Goal: Transaction & Acquisition: Purchase product/service

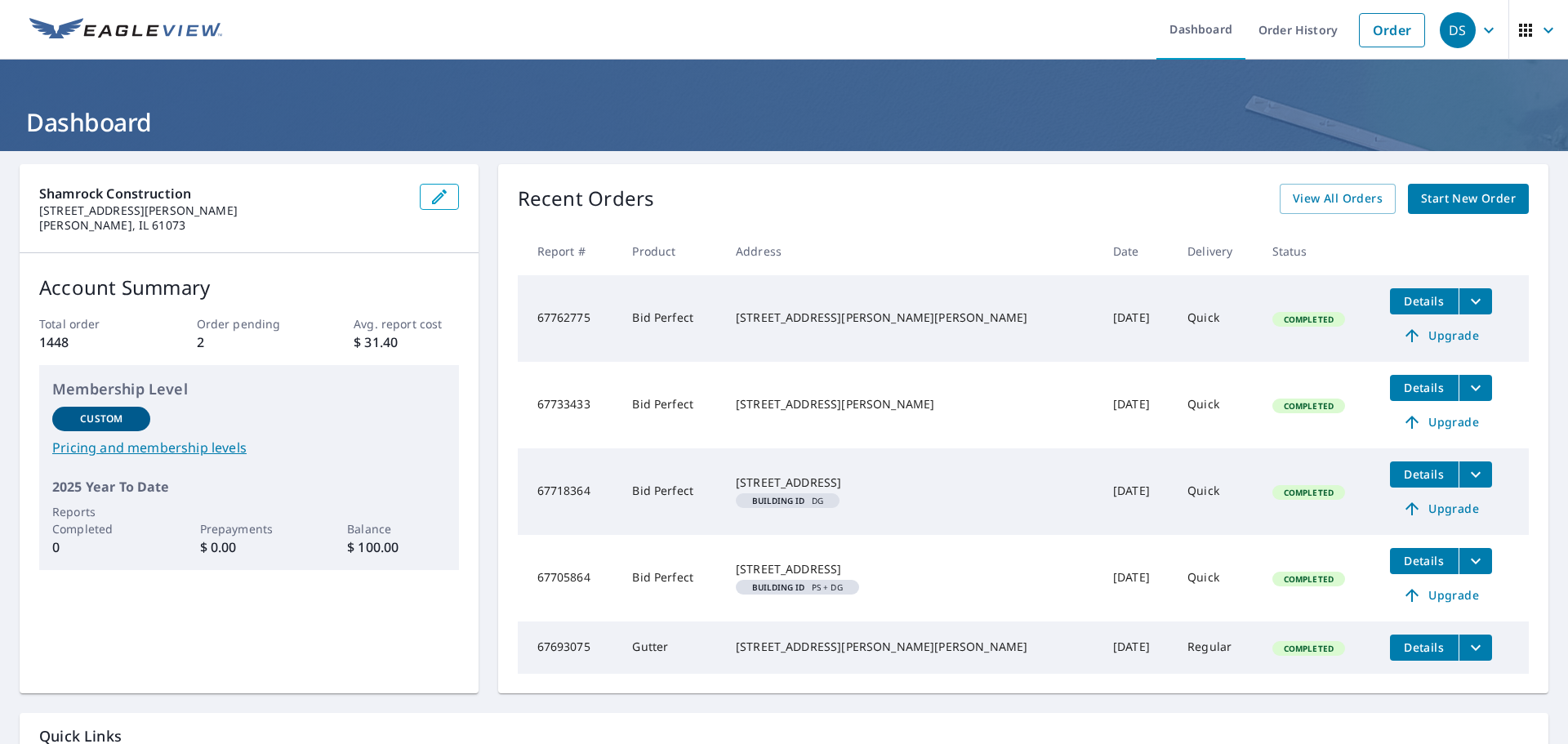
click at [1442, 200] on span "Start New Order" at bounding box center [1469, 199] width 95 height 21
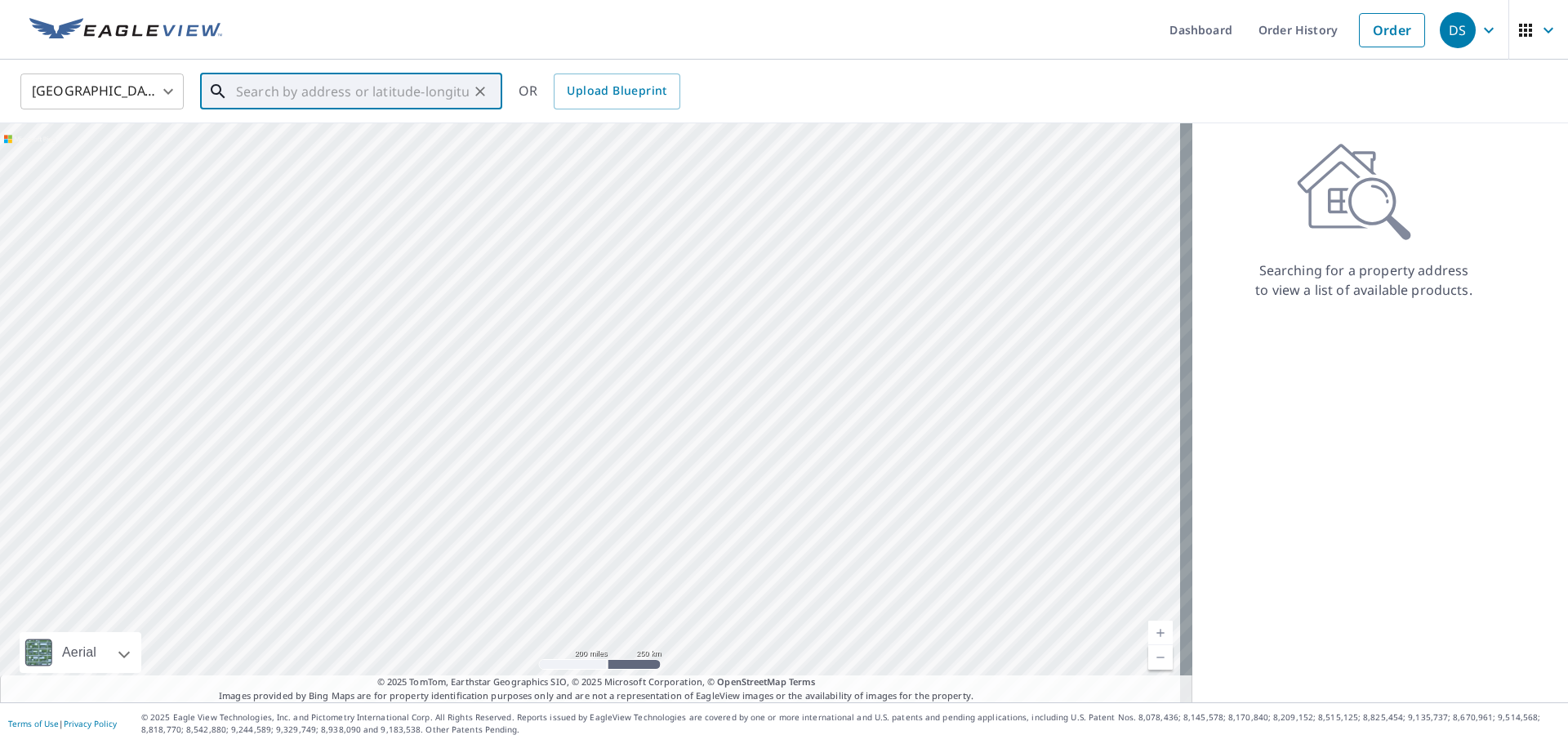
click at [312, 86] on input "text" at bounding box center [352, 91] width 233 height 46
click at [323, 137] on span "[STREET_ADDRESS][PERSON_NAME]" at bounding box center [361, 138] width 257 height 20
type input "[STREET_ADDRESS][PERSON_NAME]"
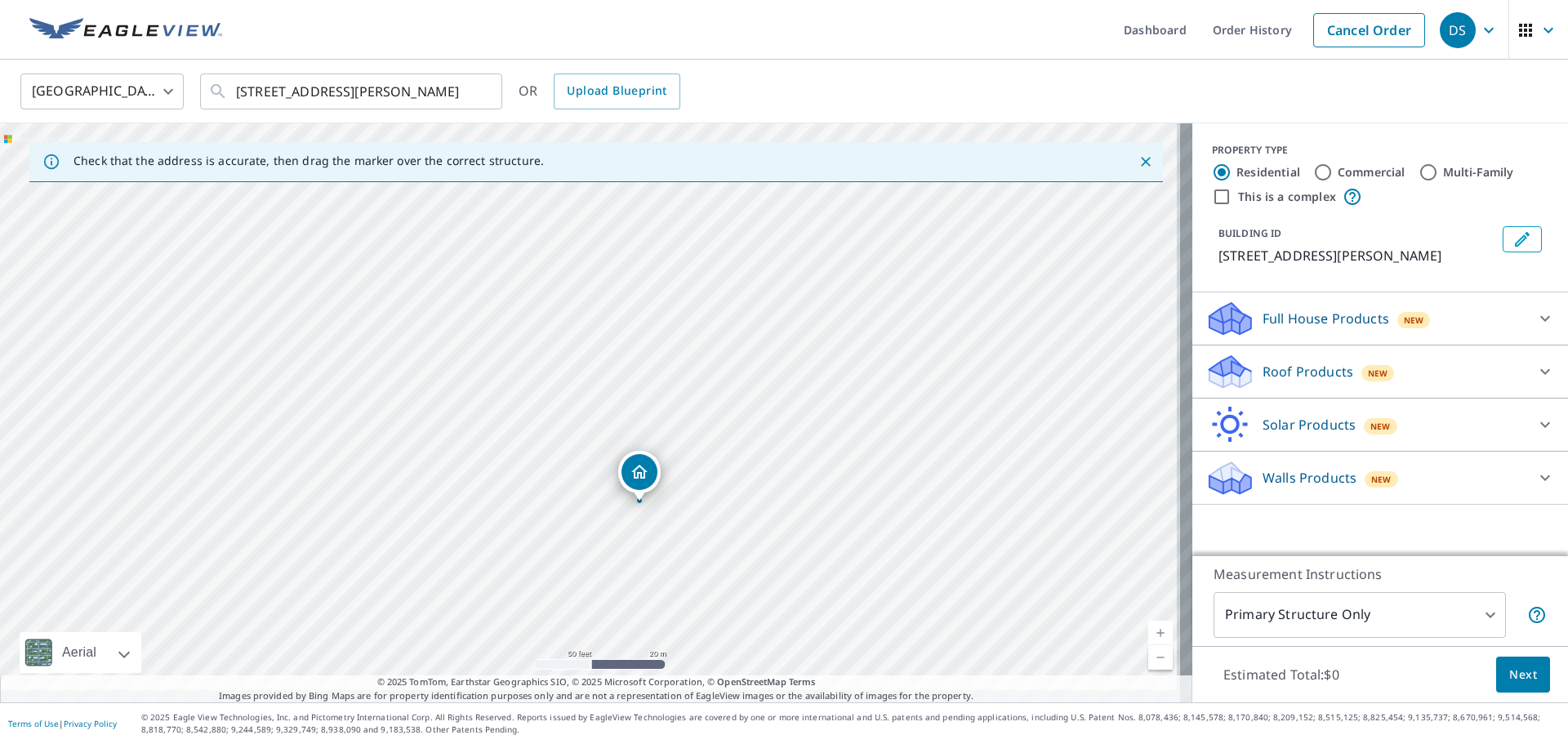
drag, startPoint x: 678, startPoint y: 356, endPoint x: 662, endPoint y: 287, distance: 70.8
click at [664, 301] on div "[STREET_ADDRESS][PERSON_NAME]" at bounding box center [596, 414] width 1193 height 580
drag, startPoint x: 681, startPoint y: 445, endPoint x: 648, endPoint y: 447, distance: 33.1
click at [648, 447] on div "[STREET_ADDRESS][PERSON_NAME]" at bounding box center [596, 414] width 1193 height 580
click at [1535, 367] on icon at bounding box center [1545, 371] width 20 height 20
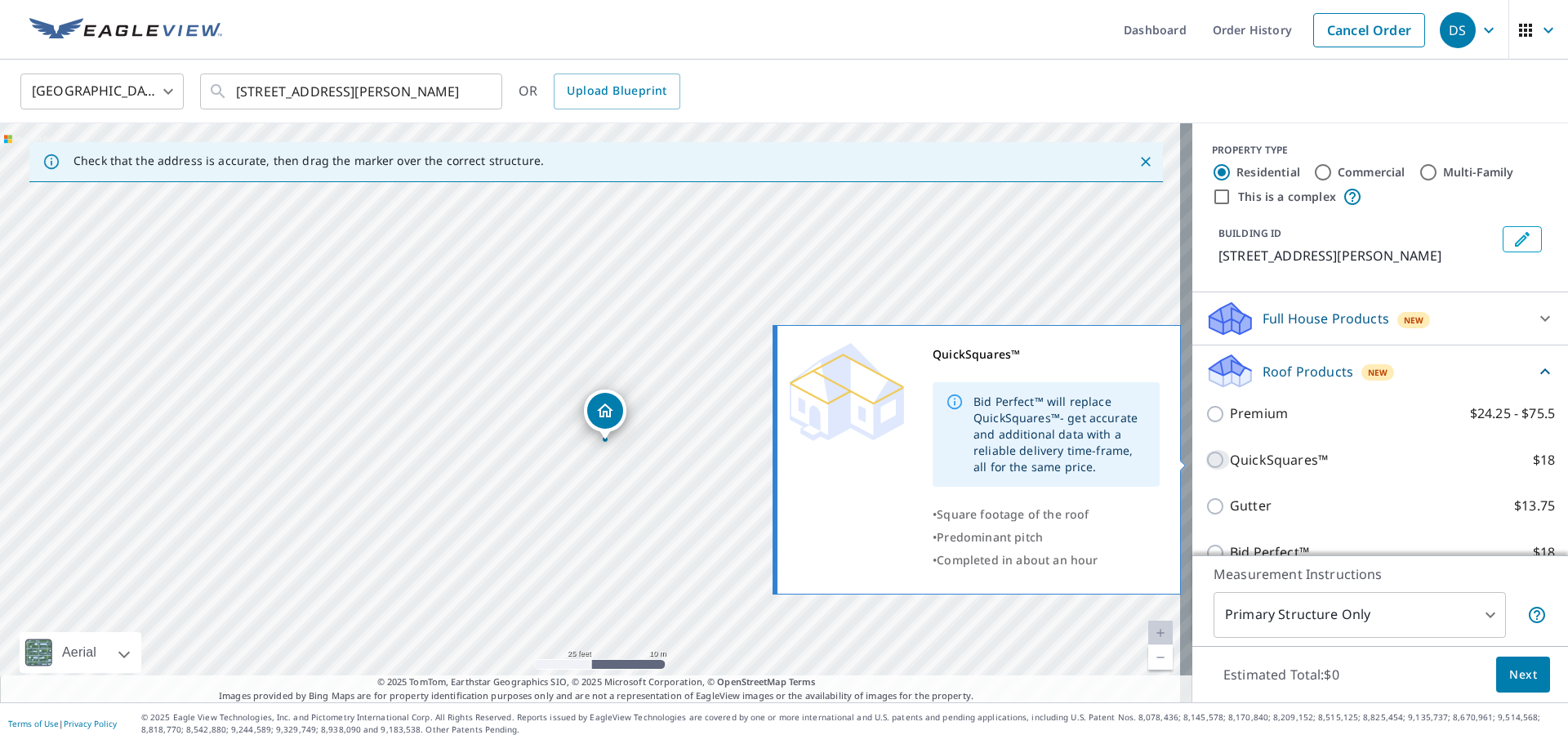
click at [1206, 459] on input "QuickSquares™ $18" at bounding box center [1218, 459] width 24 height 20
checkbox input "true"
type input "1"
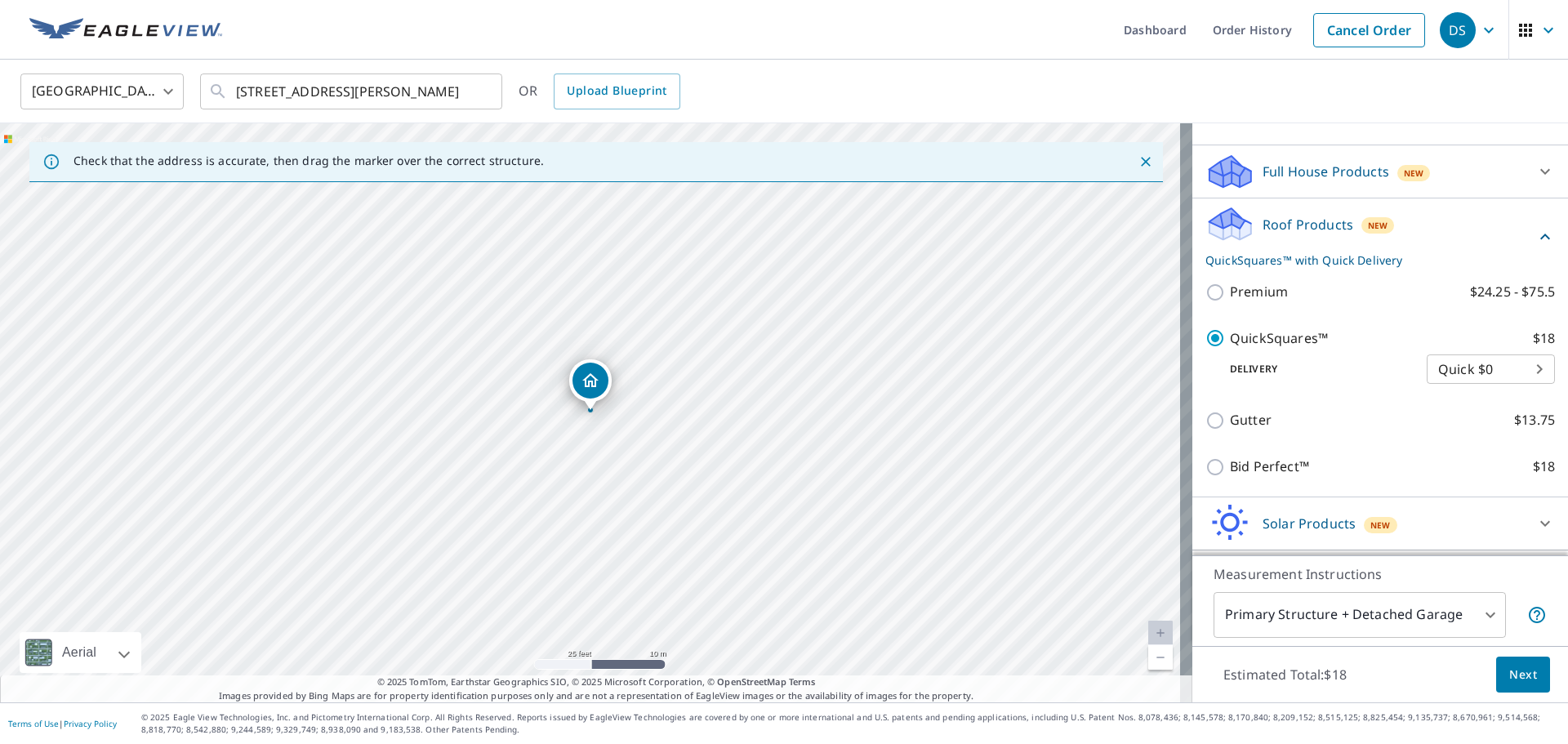
scroll to position [164, 0]
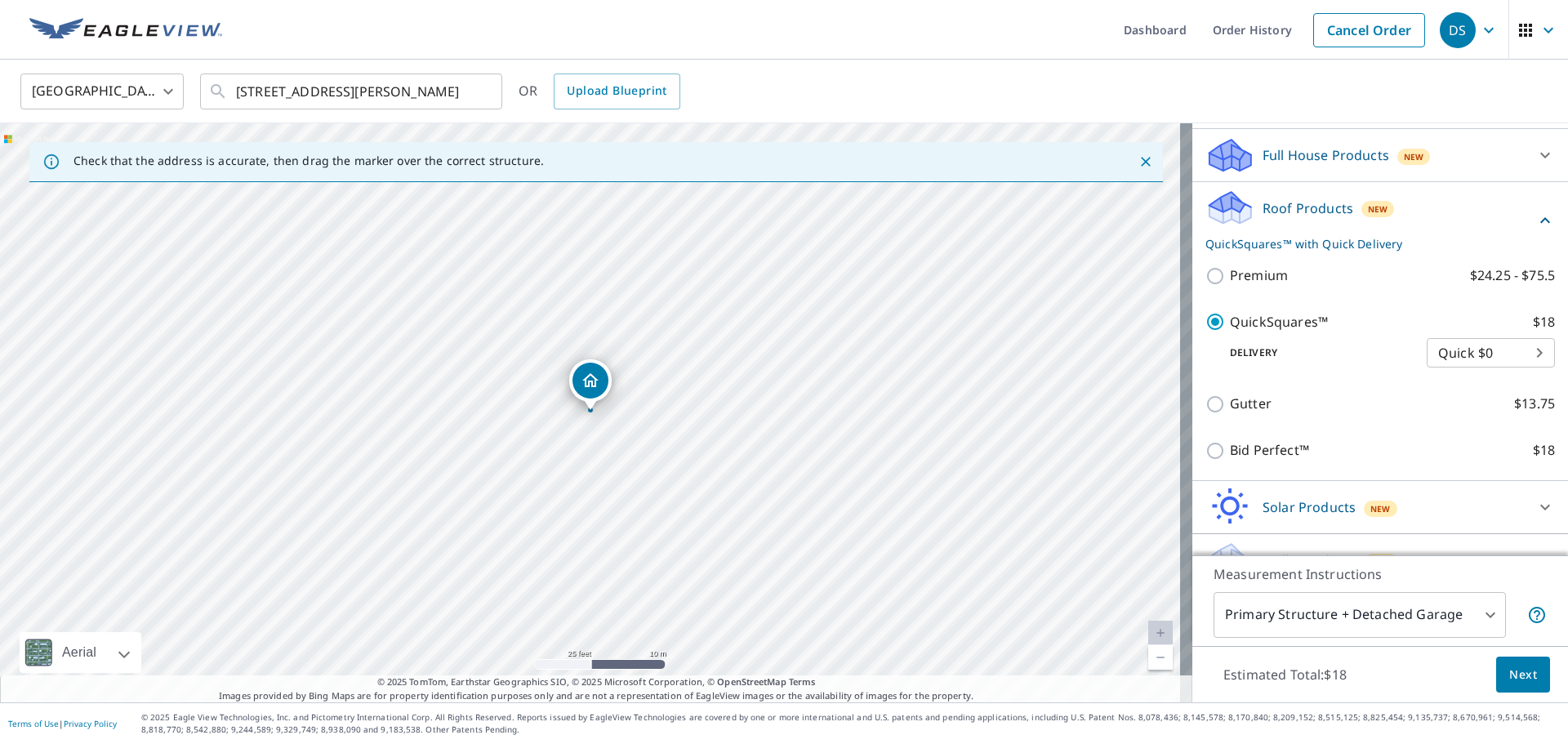
click at [1517, 670] on span "Next" at bounding box center [1523, 676] width 28 height 21
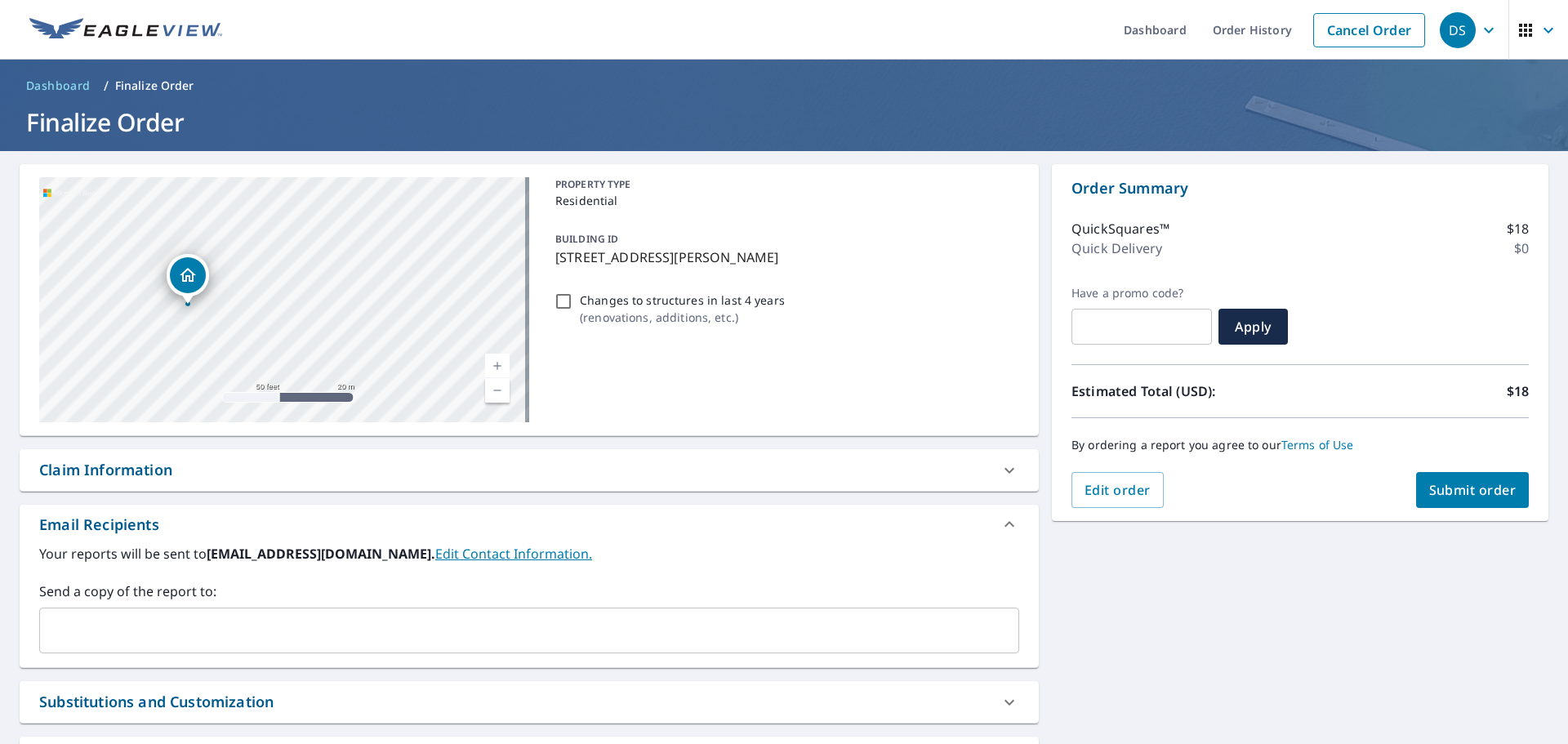
click at [1471, 492] on span "Submit order" at bounding box center [1473, 490] width 87 height 18
checkbox input "true"
